Goal: Information Seeking & Learning: Learn about a topic

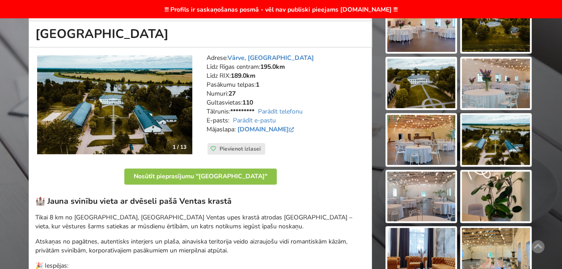
scroll to position [136, 0]
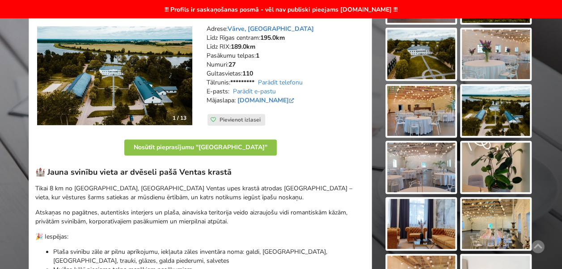
click at [143, 71] on img at bounding box center [114, 75] width 155 height 99
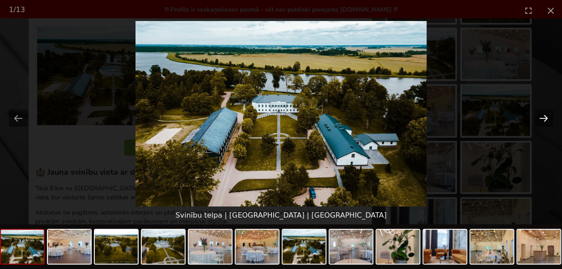
click at [540, 119] on button "Next slide" at bounding box center [544, 118] width 19 height 17
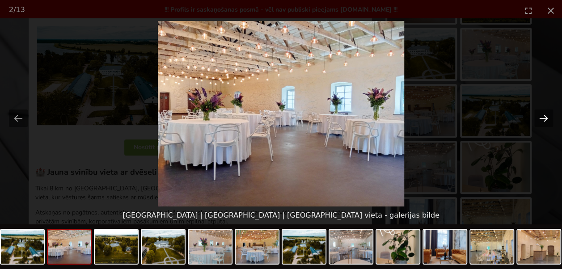
click at [540, 119] on button "Next slide" at bounding box center [544, 118] width 19 height 17
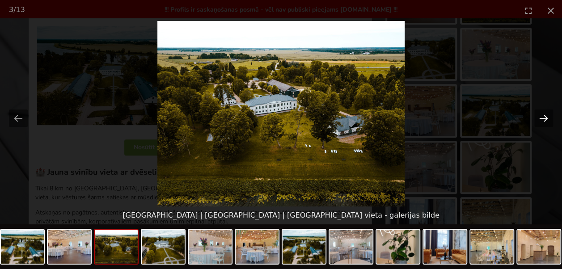
click at [540, 119] on button "Next slide" at bounding box center [544, 118] width 19 height 17
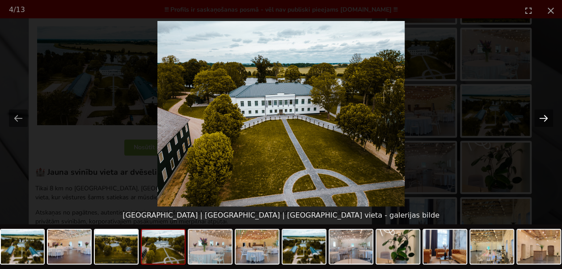
click at [540, 119] on button "Next slide" at bounding box center [544, 118] width 19 height 17
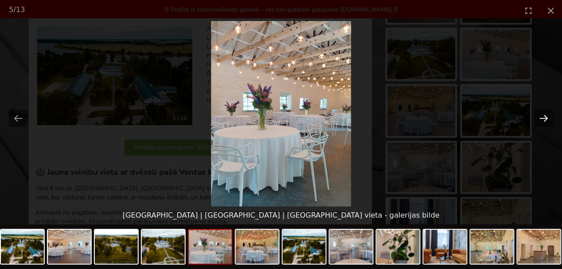
click at [540, 119] on button "Next slide" at bounding box center [544, 118] width 19 height 17
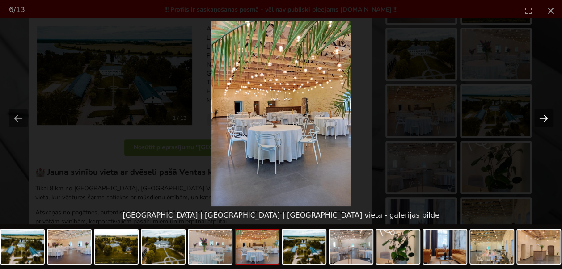
click at [540, 119] on button "Next slide" at bounding box center [544, 118] width 19 height 17
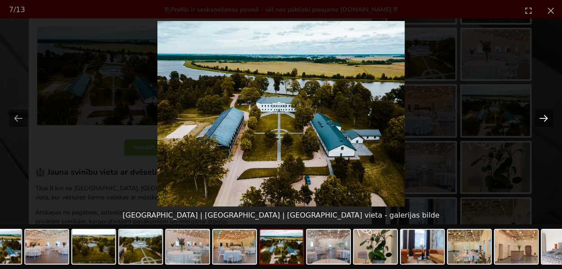
click at [540, 119] on button "Next slide" at bounding box center [544, 118] width 19 height 17
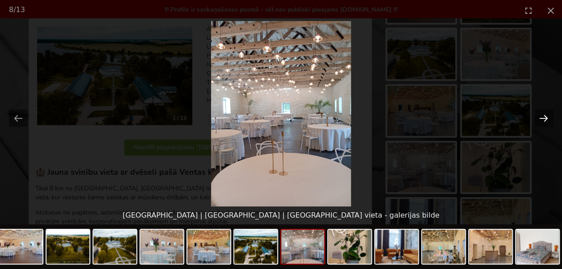
click at [540, 119] on button "Next slide" at bounding box center [544, 118] width 19 height 17
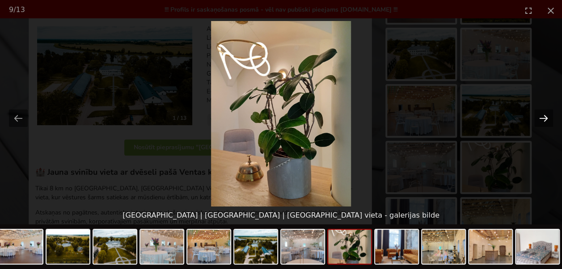
click at [540, 119] on button "Next slide" at bounding box center [544, 118] width 19 height 17
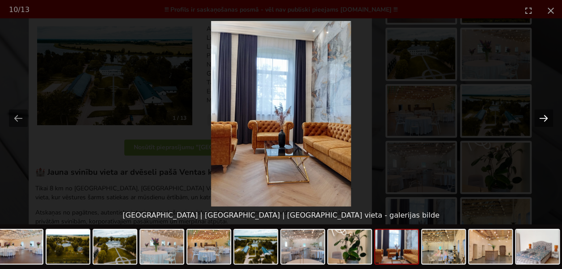
click at [540, 119] on button "Next slide" at bounding box center [544, 118] width 19 height 17
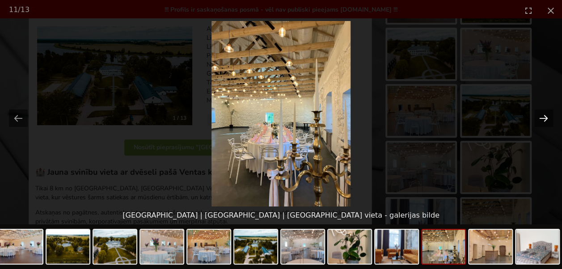
click at [540, 119] on button "Next slide" at bounding box center [544, 118] width 19 height 17
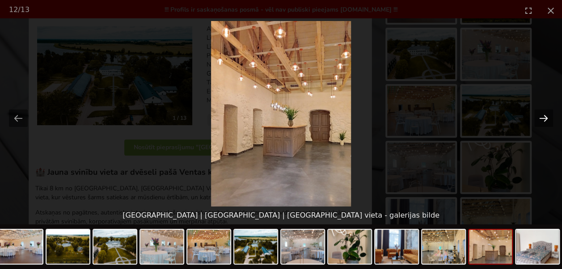
click at [540, 119] on button "Next slide" at bounding box center [544, 118] width 19 height 17
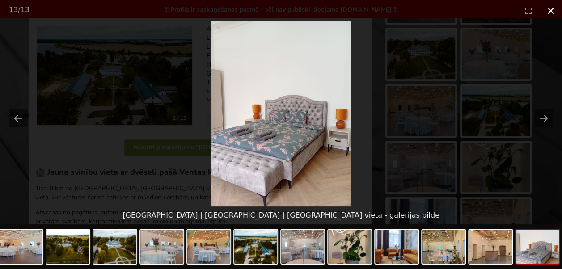
click at [553, 13] on button "Close gallery" at bounding box center [551, 10] width 22 height 21
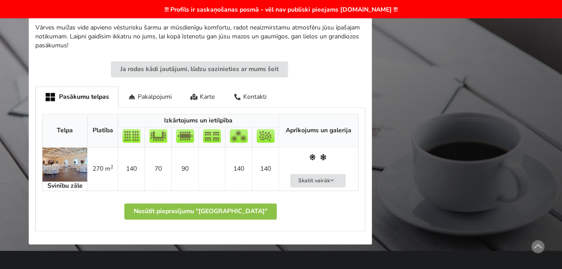
scroll to position [466, 0]
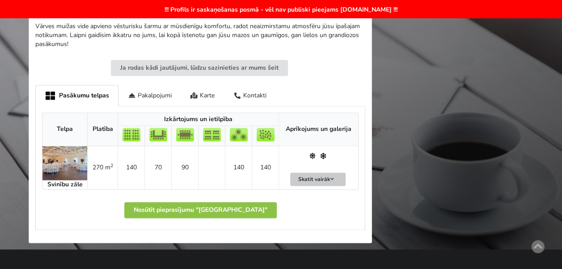
click at [325, 176] on button "Skatīt vairāk" at bounding box center [317, 180] width 55 height 14
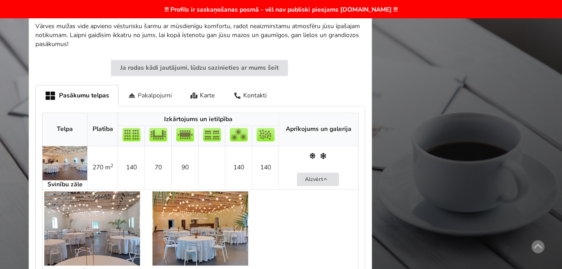
click at [159, 95] on div "Pakalpojumi" at bounding box center [150, 95] width 63 height 21
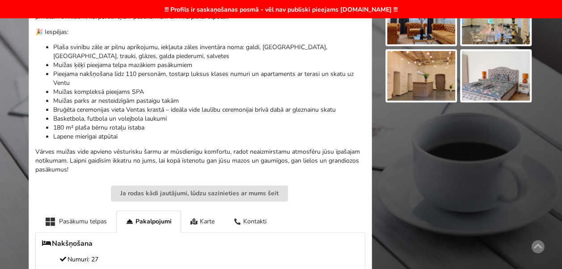
scroll to position [342, 0]
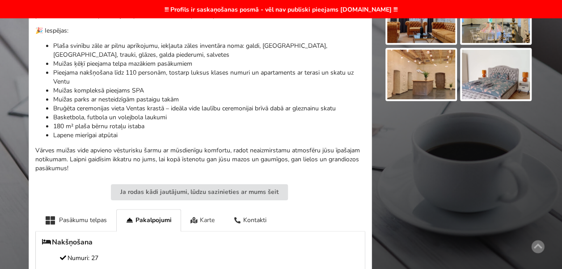
click at [209, 223] on div "Karte" at bounding box center [202, 220] width 43 height 22
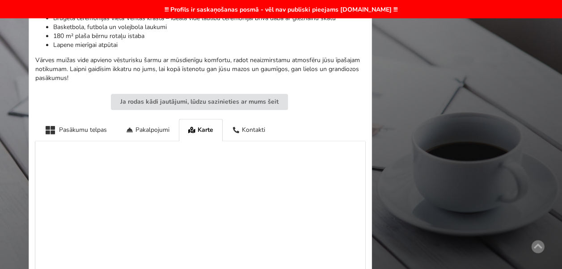
scroll to position [423, 0]
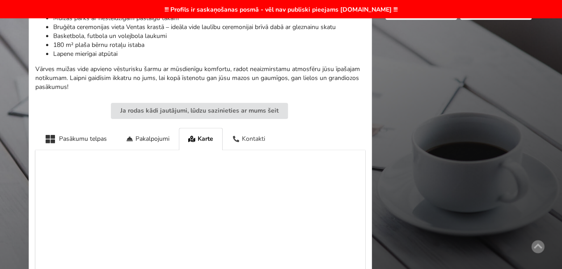
click at [261, 141] on div "Kontakti" at bounding box center [249, 139] width 52 height 22
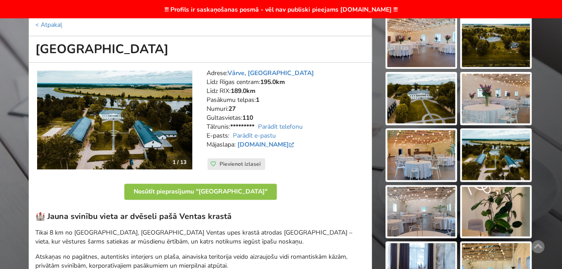
scroll to position [72, 0]
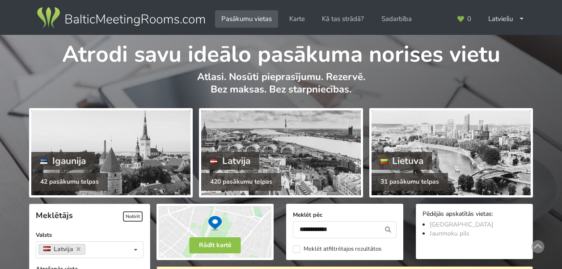
scroll to position [200, 0]
